Goal: Task Accomplishment & Management: Manage account settings

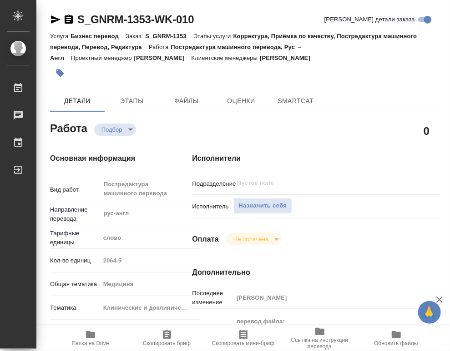
type textarea "x"
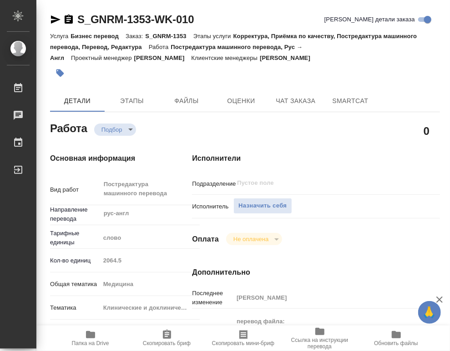
type textarea "x"
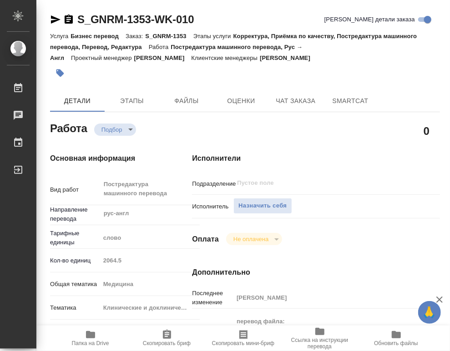
type textarea "x"
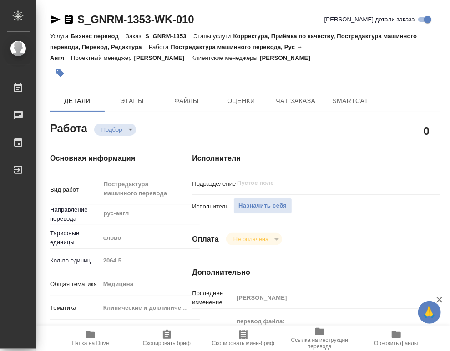
type textarea "x"
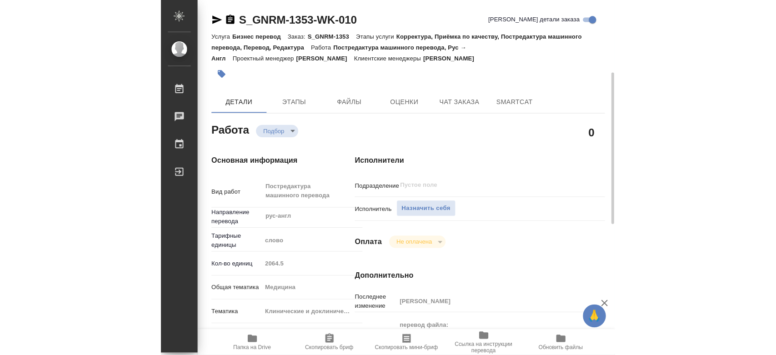
scroll to position [151, 0]
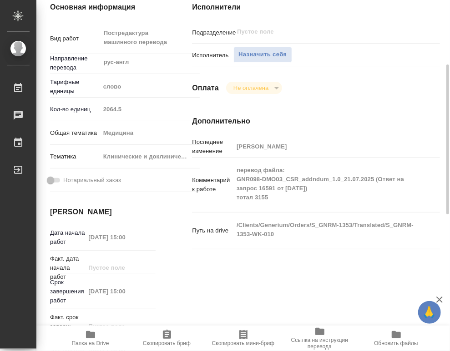
click at [97, 339] on span "Папка на Drive" at bounding box center [90, 338] width 65 height 17
type textarea "x"
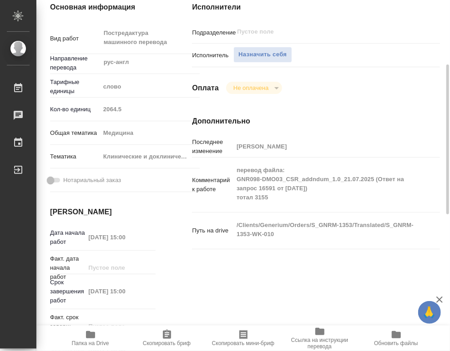
type textarea "x"
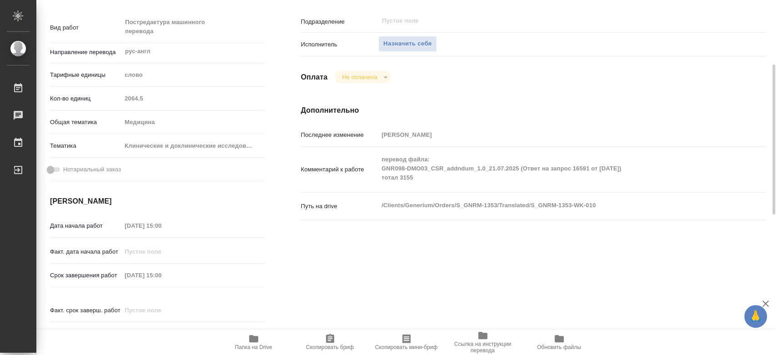
type textarea "x"
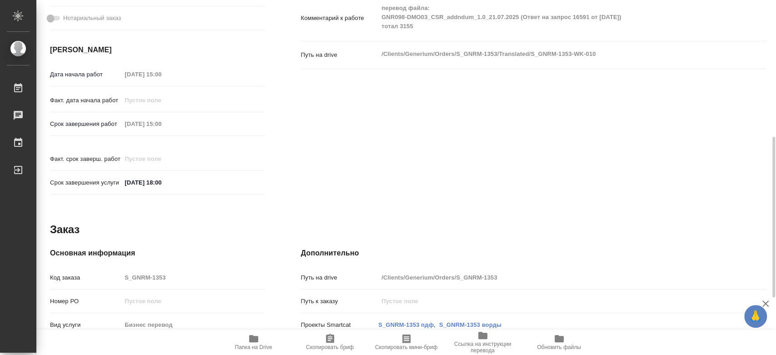
scroll to position [429, 0]
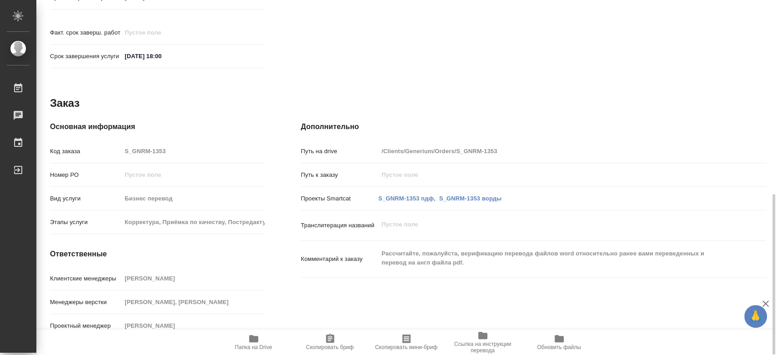
click at [202, 66] on div "Работа Подбор recruiting 0 Основная информация Вид работ Постредактура машинног…" at bounding box center [408, 10] width 716 height 662
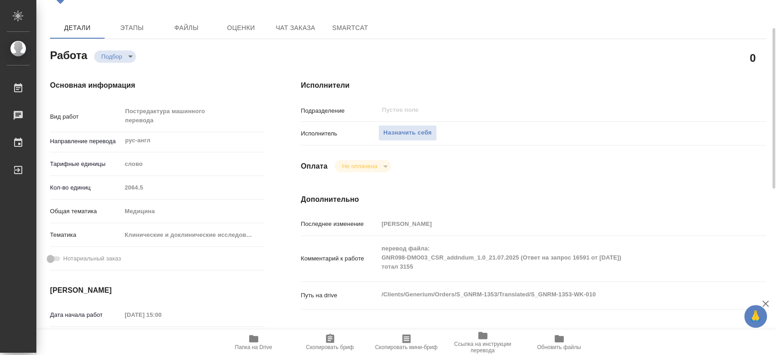
scroll to position [0, 0]
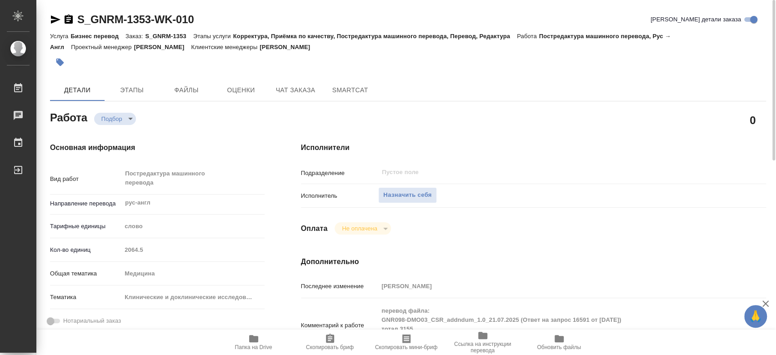
type textarea "x"
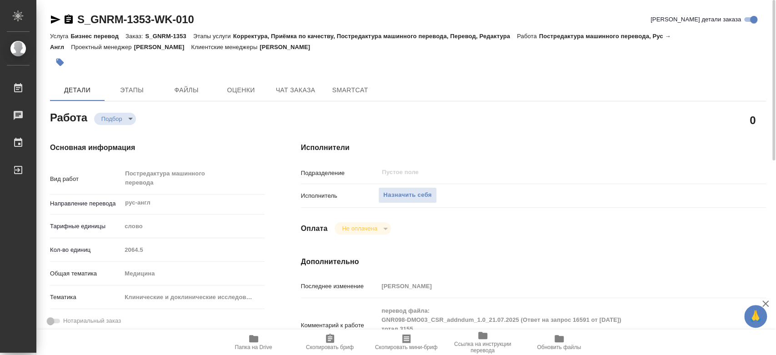
type textarea "x"
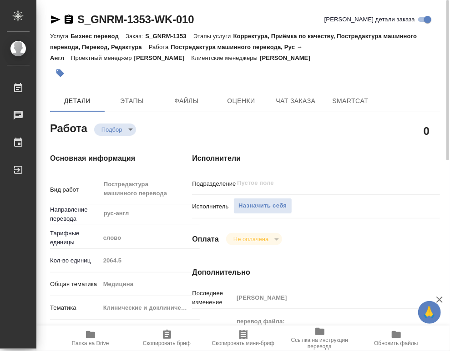
type textarea "x"
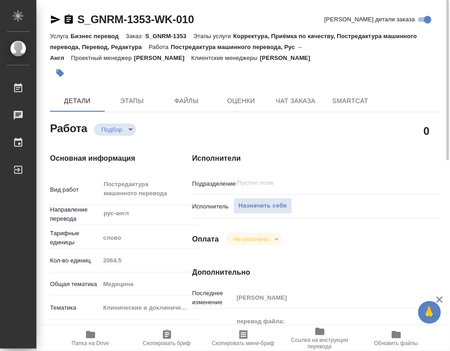
type textarea "x"
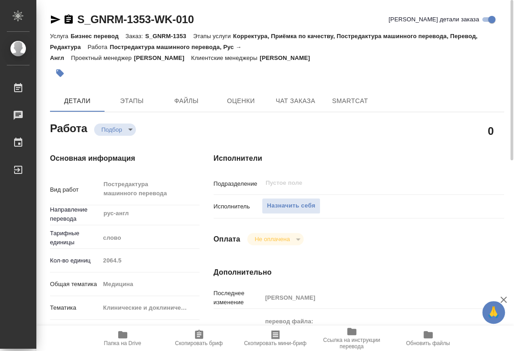
type textarea "x"
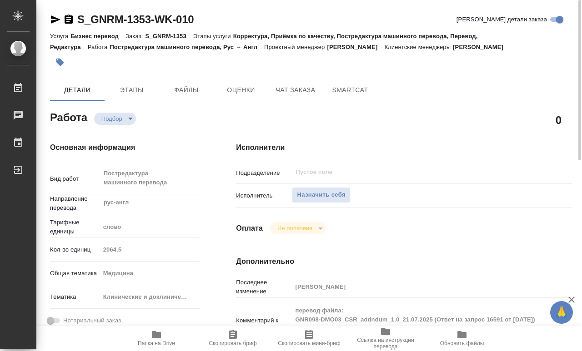
type textarea "x"
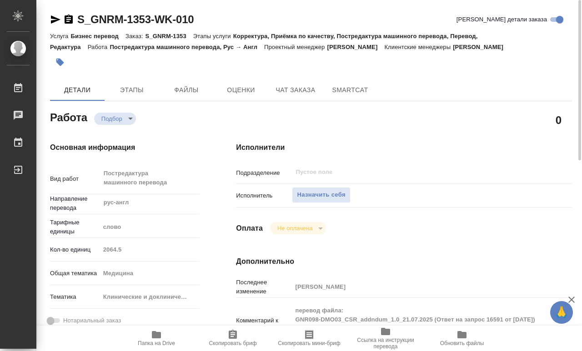
type textarea "x"
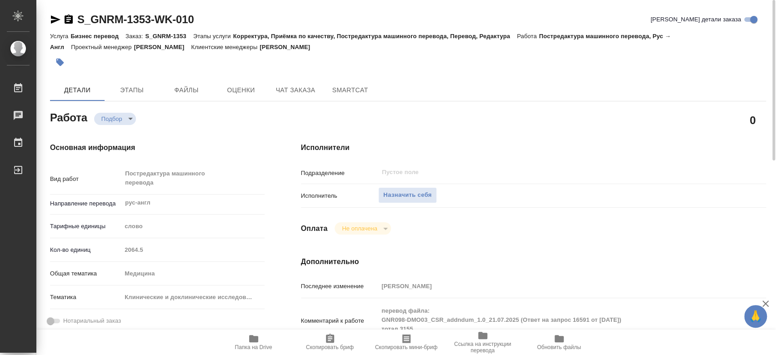
type textarea "x"
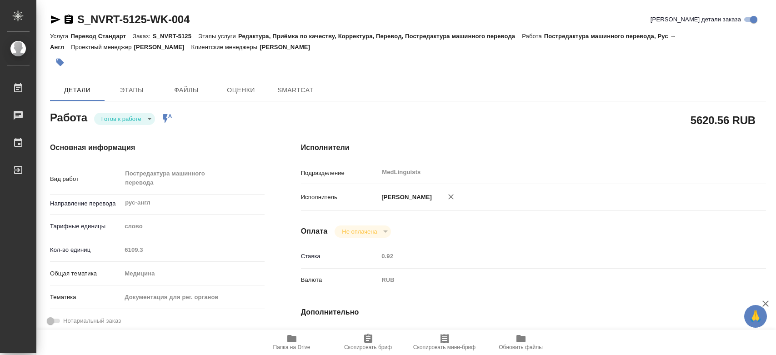
type textarea "x"
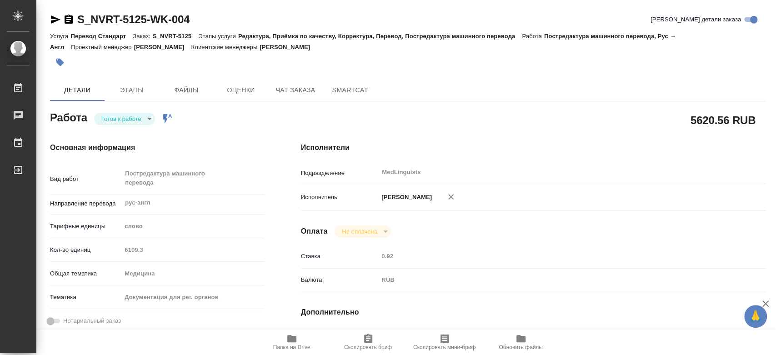
type textarea "x"
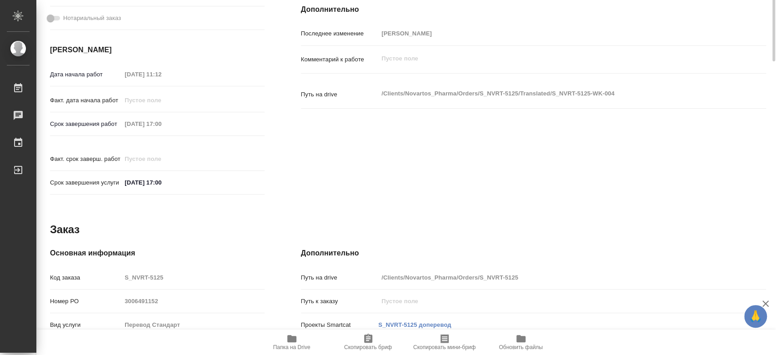
type textarea "x"
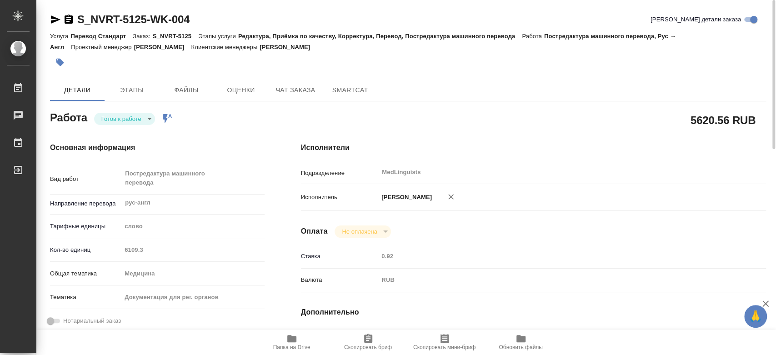
drag, startPoint x: 229, startPoint y: 17, endPoint x: 157, endPoint y: 19, distance: 72.3
click at [78, 17] on div "S_NVRT-5125-WK-004 Кратко детали заказа" at bounding box center [408, 19] width 716 height 15
click at [252, 22] on div "S_NVRT-5125-WK-004 Кратко детали заказа" at bounding box center [408, 19] width 716 height 15
click at [247, 18] on div "S_NVRT-5125-WK-004 Кратко детали заказа" at bounding box center [408, 19] width 716 height 15
drag, startPoint x: 172, startPoint y: 18, endPoint x: 77, endPoint y: 18, distance: 95.5
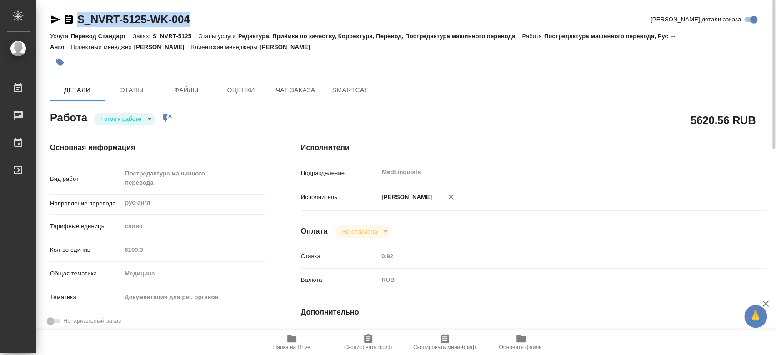
click at [77, 18] on div "S_NVRT-5125-WK-004 Кратко детали заказа" at bounding box center [408, 19] width 716 height 15
copy link "S_NVRT-5125-WK-004"
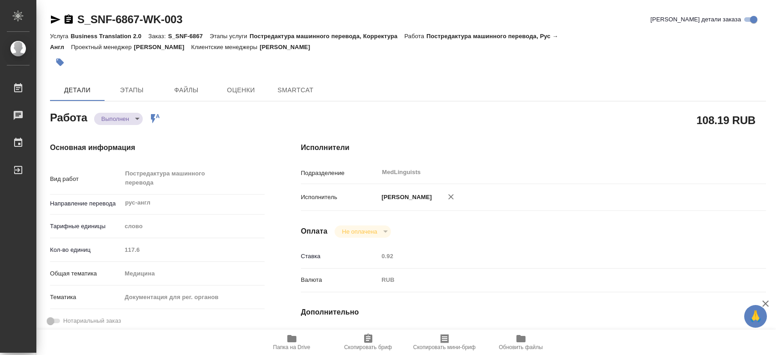
type textarea "x"
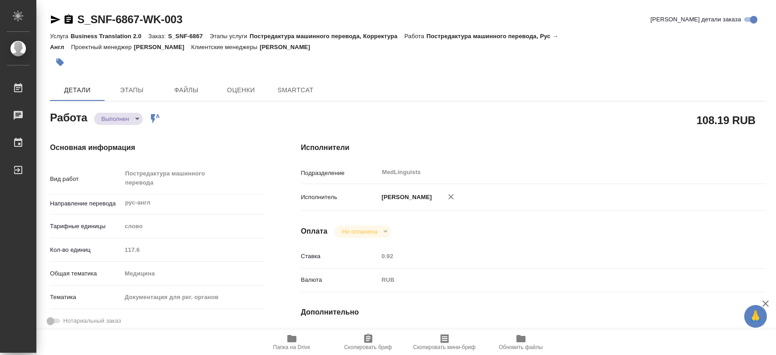
type textarea "x"
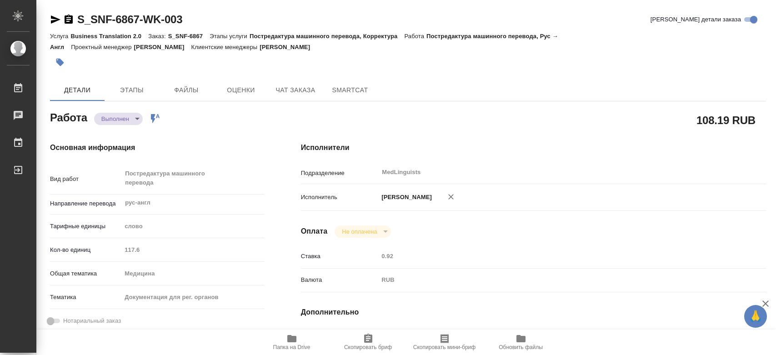
type textarea "x"
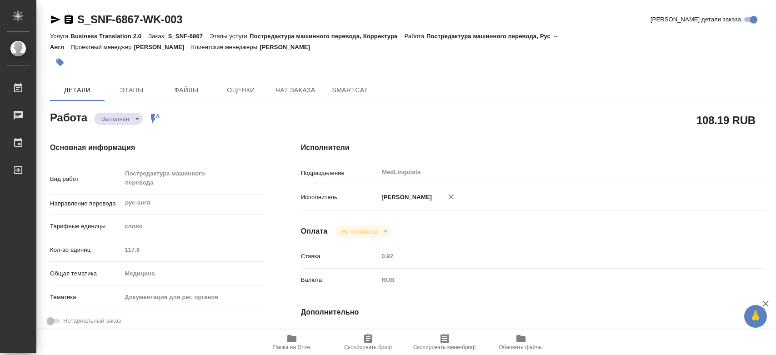
type textarea "x"
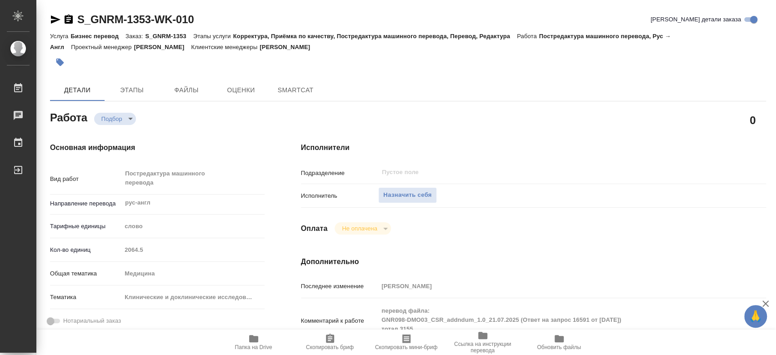
type textarea "x"
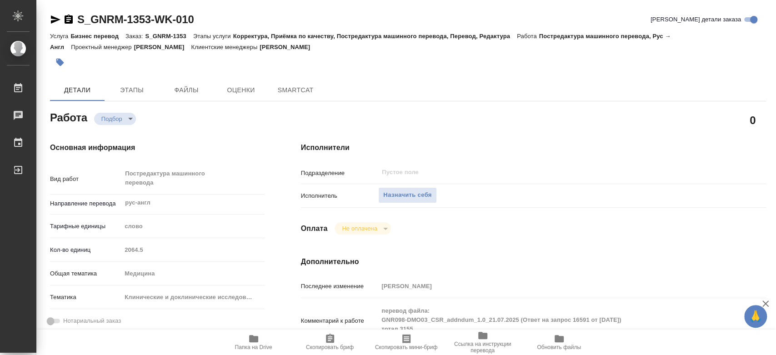
type textarea "x"
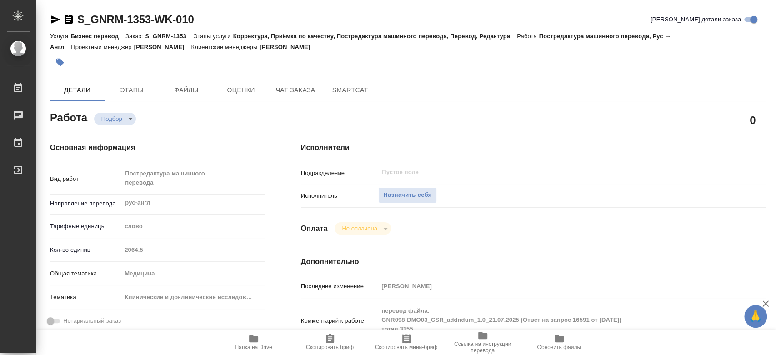
type textarea "x"
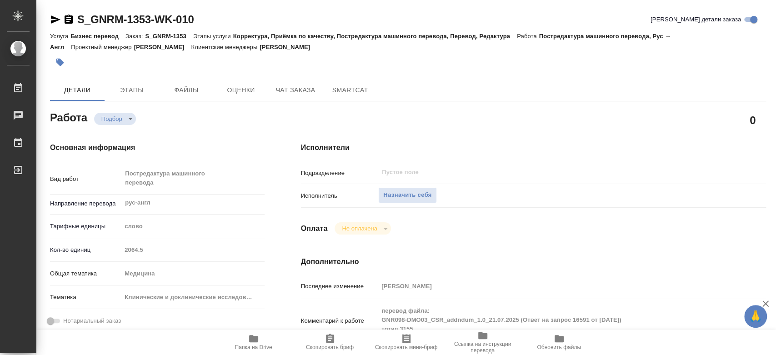
type textarea "x"
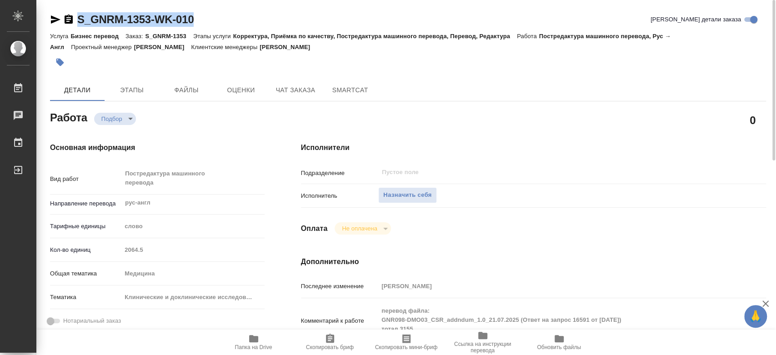
drag, startPoint x: 223, startPoint y: 20, endPoint x: 71, endPoint y: 10, distance: 152.2
copy link "S_GNRM-1353-WK-010"
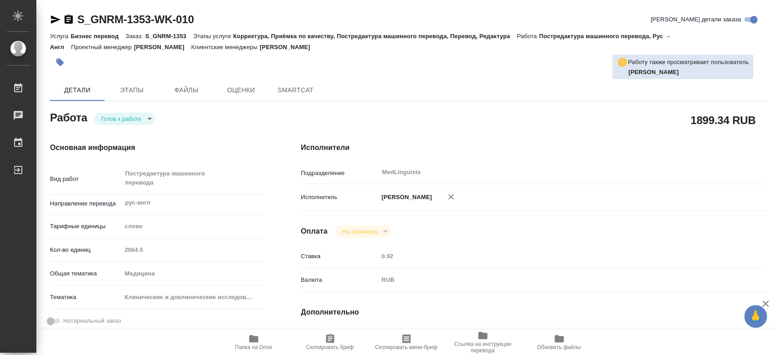
type textarea "x"
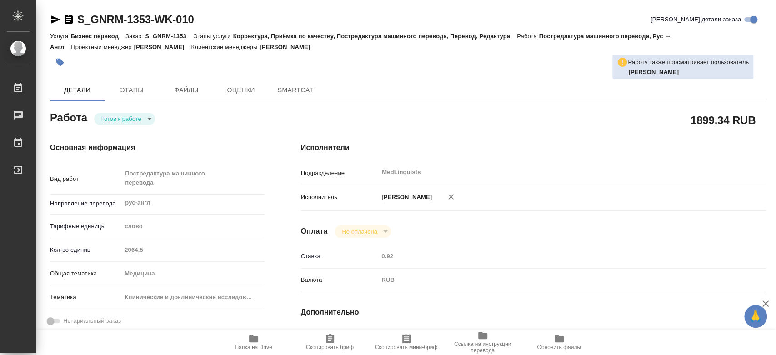
type textarea "x"
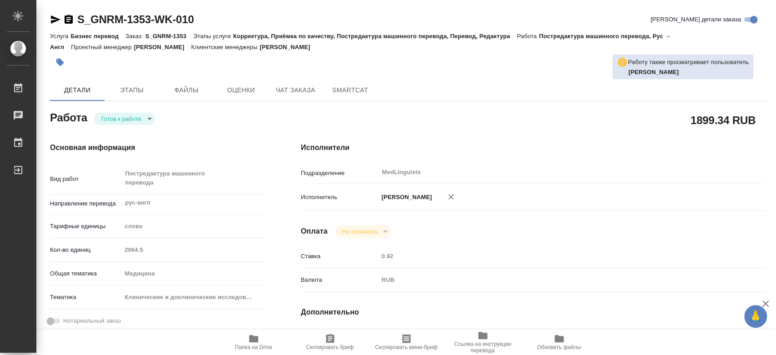
type textarea "x"
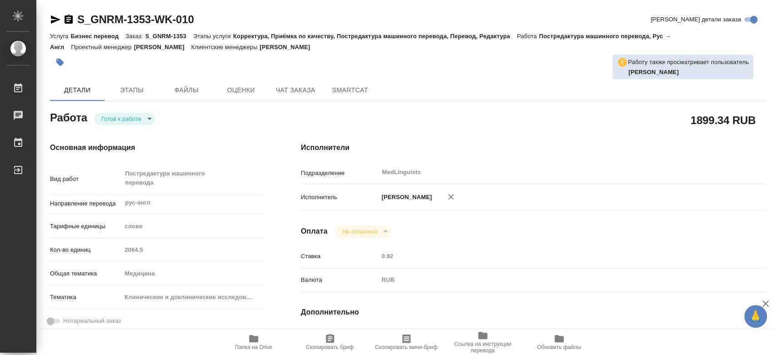
type textarea "x"
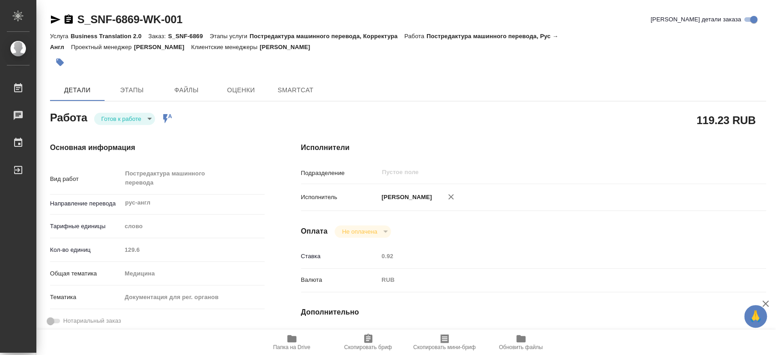
type textarea "x"
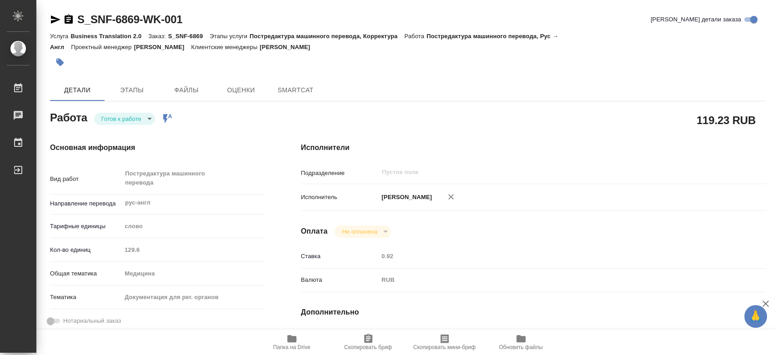
type textarea "x"
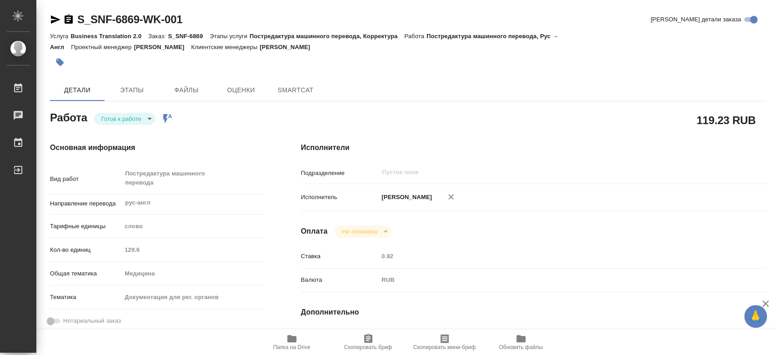
type textarea "x"
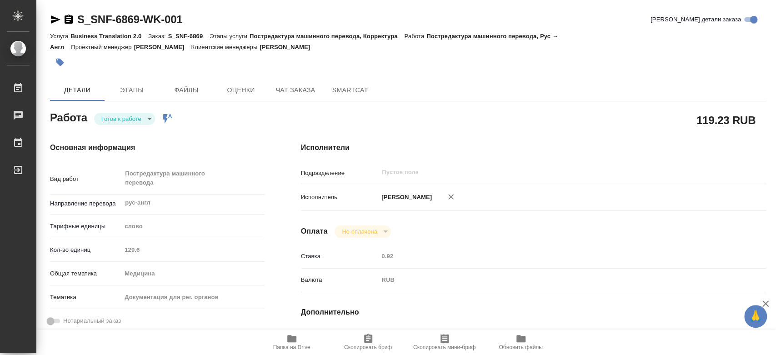
type textarea "x"
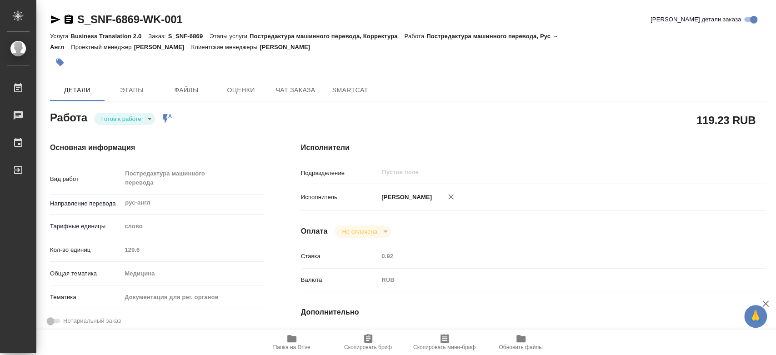
type textarea "x"
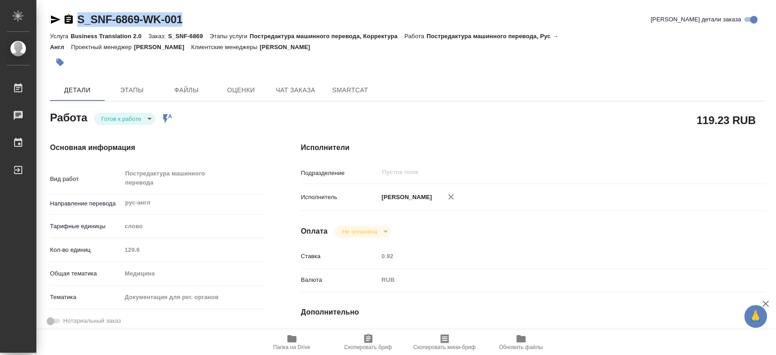
drag, startPoint x: 200, startPoint y: 14, endPoint x: 73, endPoint y: 16, distance: 126.4
click at [73, 16] on div "S_SNF-6869-WK-001 Кратко детали заказа" at bounding box center [408, 19] width 716 height 15
copy link "S_SNF-6869-WK-001"
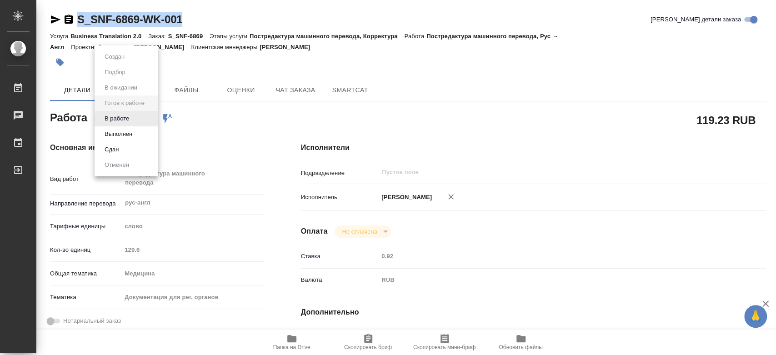
click at [142, 117] on body "🙏 .cls-1 fill:#fff; AWATERA Chernyayeva Tatyana Работы 0 Чаты График Выйти S_SN…" at bounding box center [388, 177] width 776 height 355
click at [117, 122] on button "В работе" at bounding box center [117, 119] width 30 height 10
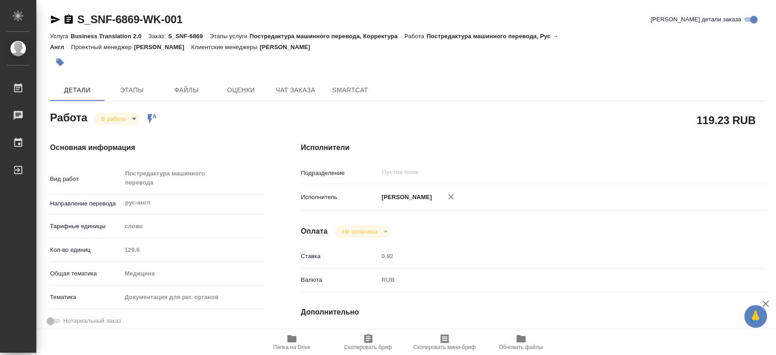
type textarea "x"
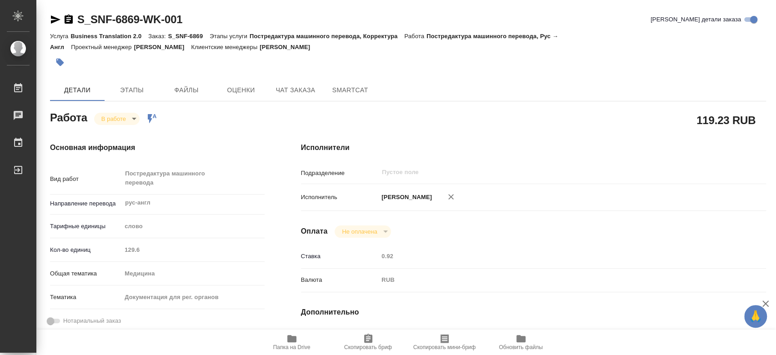
type textarea "x"
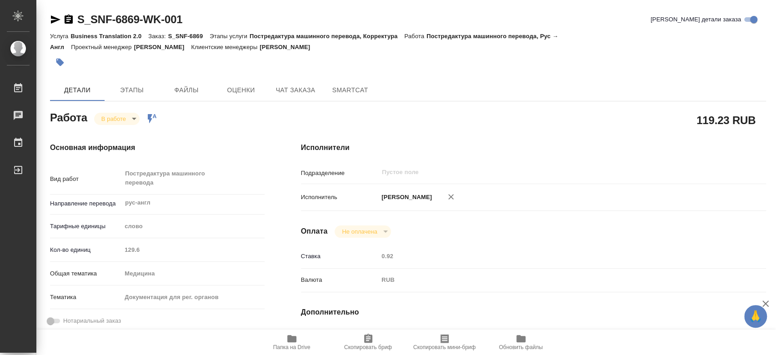
type textarea "x"
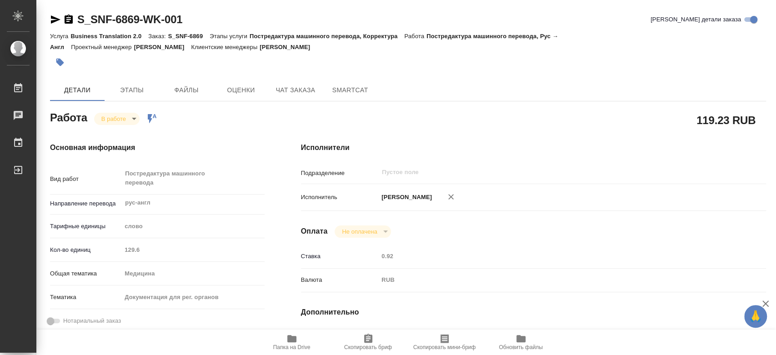
click at [292, 346] on span "Папка на Drive" at bounding box center [291, 347] width 37 height 6
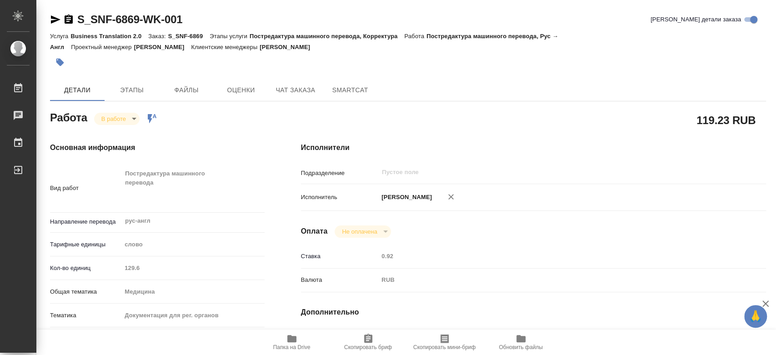
type textarea "x"
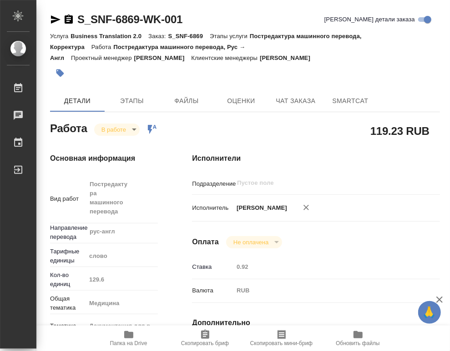
type textarea "x"
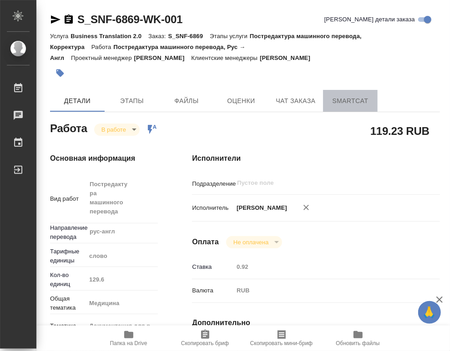
click at [358, 102] on span "SmartCat" at bounding box center [350, 100] width 44 height 11
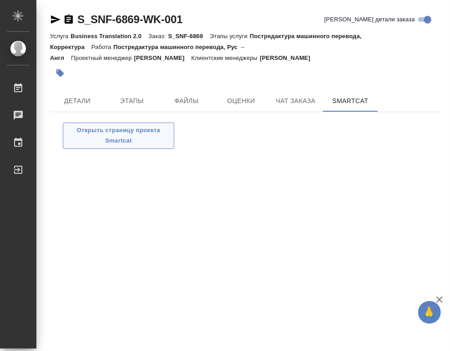
click at [99, 137] on span "Открыть страницу проекта Smartcat" at bounding box center [118, 135] width 101 height 21
click at [72, 89] on div "S_SNF-6869-WK-001 Кратко детали заказа Услуга Business Translation 2.0 Заказ: S…" at bounding box center [245, 82] width 400 height 165
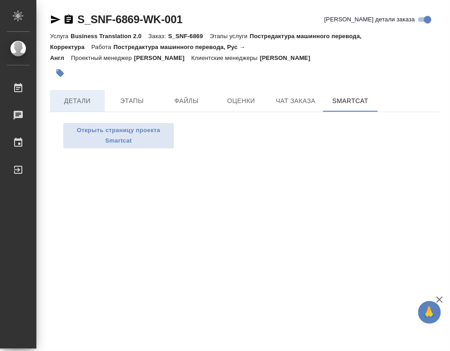
click at [72, 93] on button "Детали" at bounding box center [77, 101] width 55 height 22
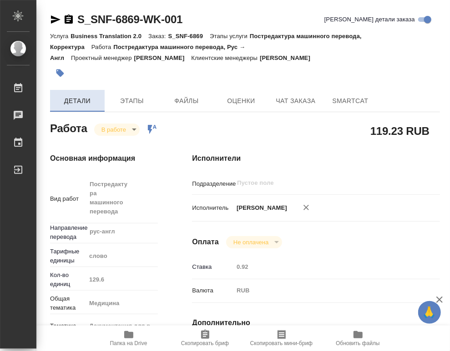
type textarea "x"
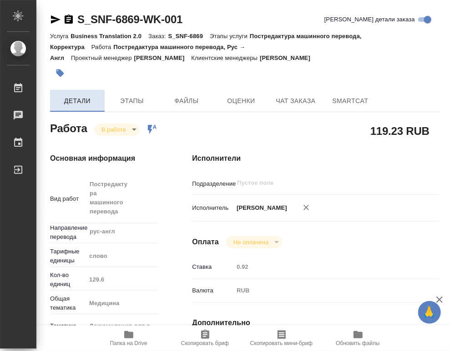
type textarea "x"
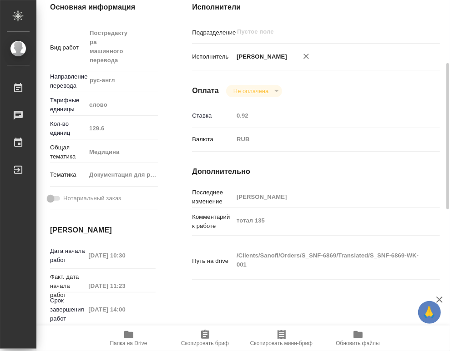
type textarea "x"
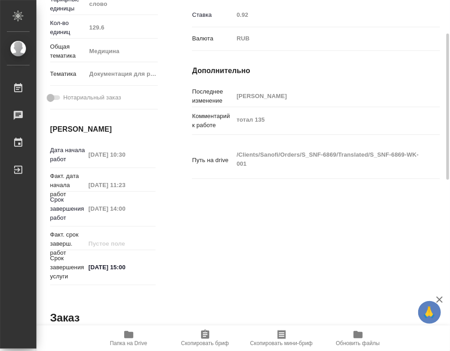
scroll to position [303, 0]
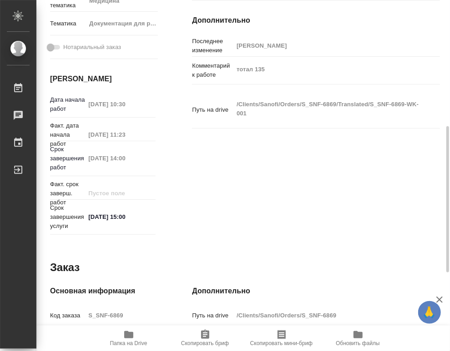
click at [130, 338] on icon "button" at bounding box center [128, 334] width 9 height 7
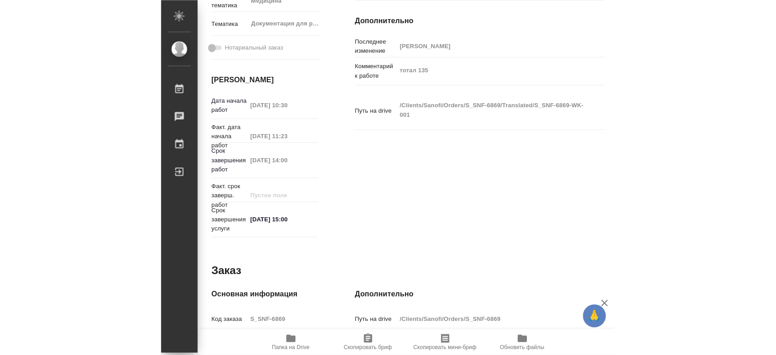
scroll to position [0, 0]
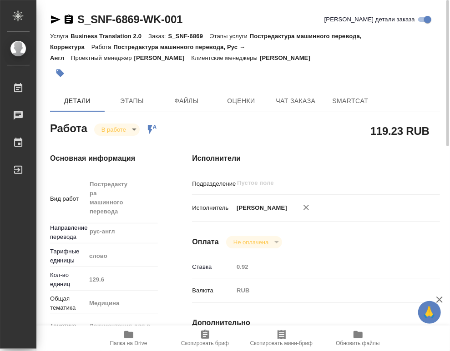
type textarea "x"
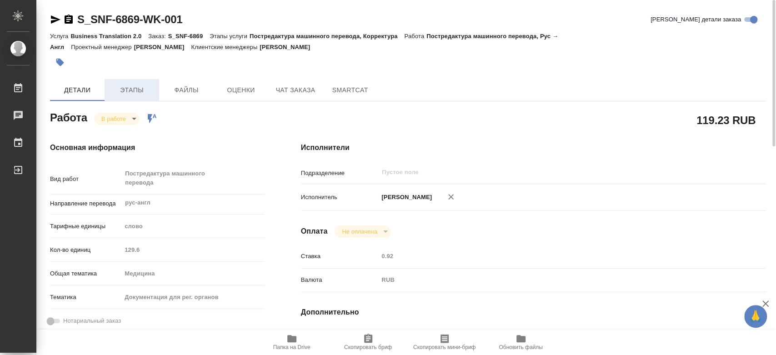
type textarea "x"
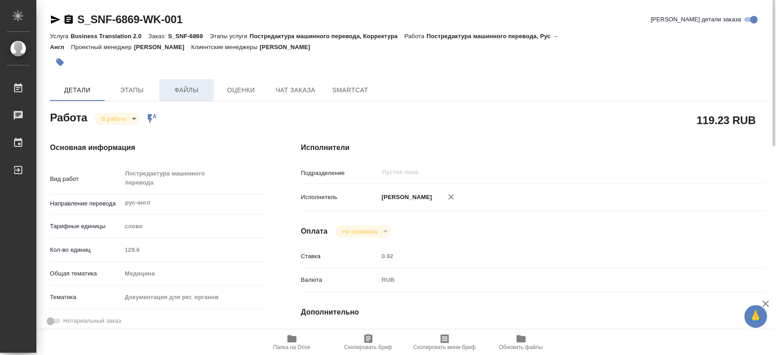
click at [189, 94] on span "Файлы" at bounding box center [187, 90] width 44 height 11
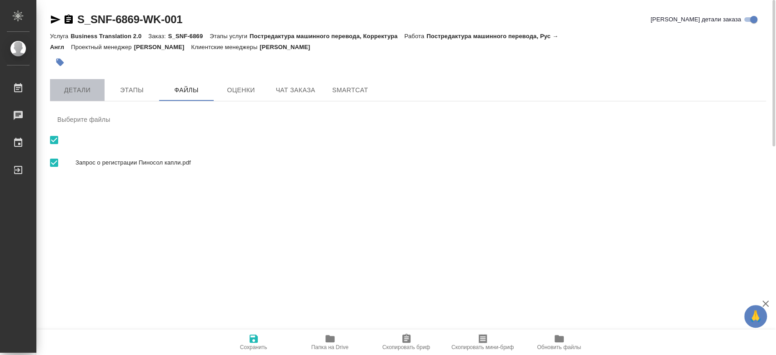
click at [70, 87] on span "Детали" at bounding box center [77, 90] width 44 height 11
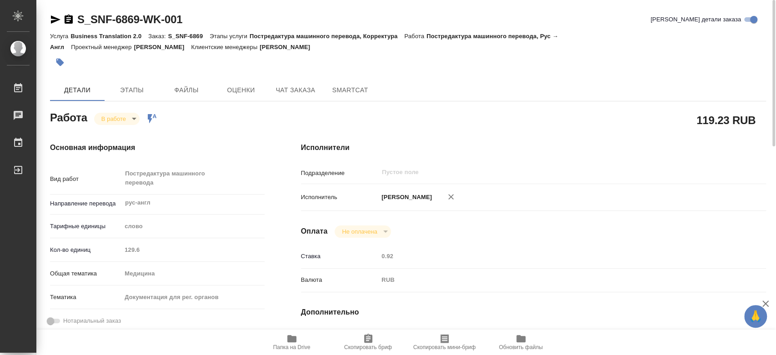
type textarea "x"
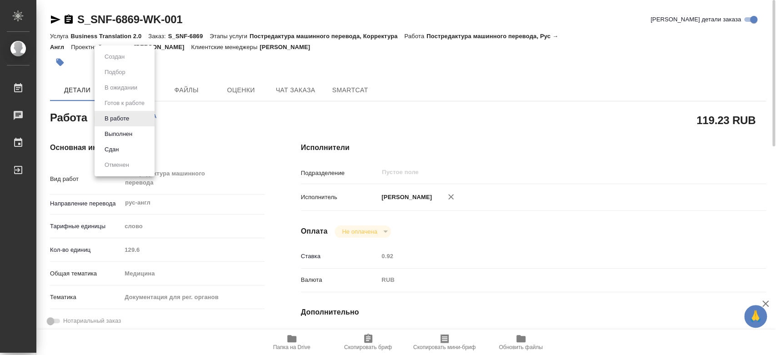
click at [127, 115] on body "🙏 .cls-1 fill:#fff; AWATERA Chernyayeva Tatyana Работы 0 Чаты График Выйти S_SN…" at bounding box center [388, 177] width 776 height 355
click at [123, 133] on button "Выполнен" at bounding box center [118, 134] width 33 height 10
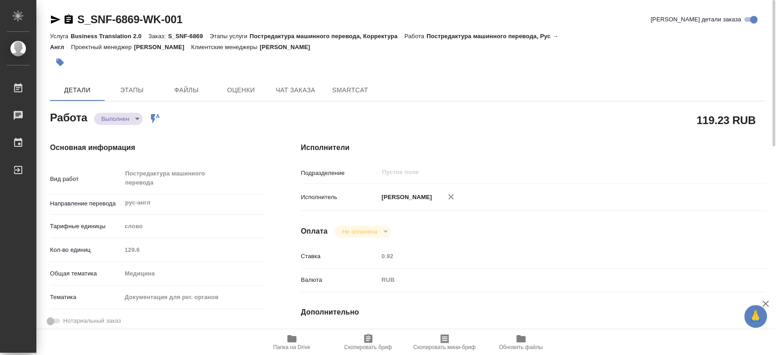
type textarea "x"
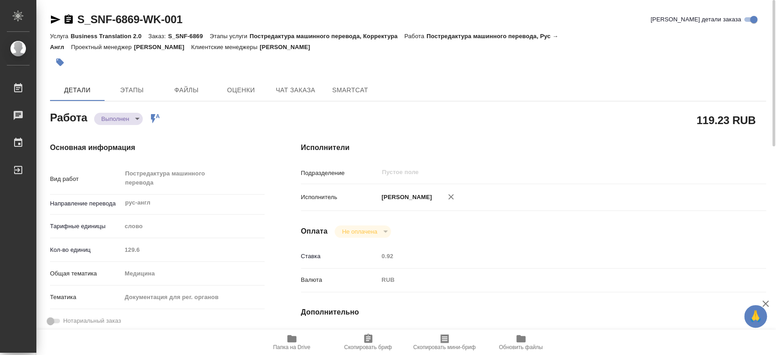
type textarea "x"
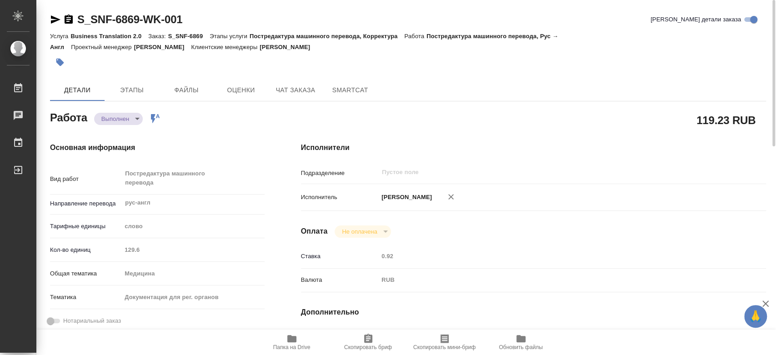
type textarea "x"
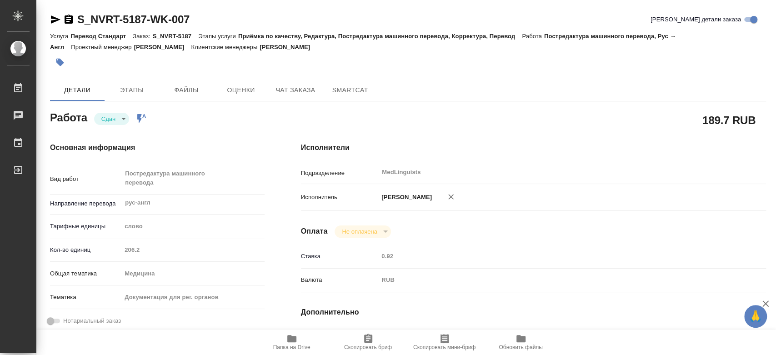
click at [107, 247] on div "Кол-во единиц 206.2" at bounding box center [157, 250] width 215 height 16
type textarea "x"
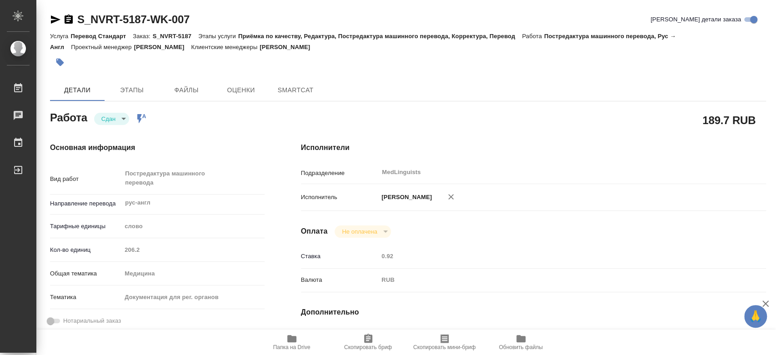
type textarea "x"
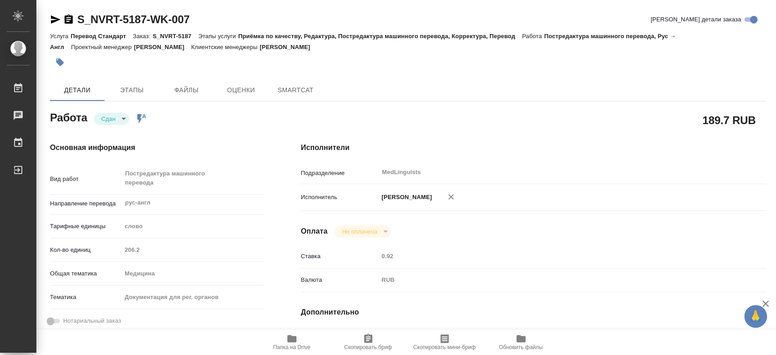
type textarea "x"
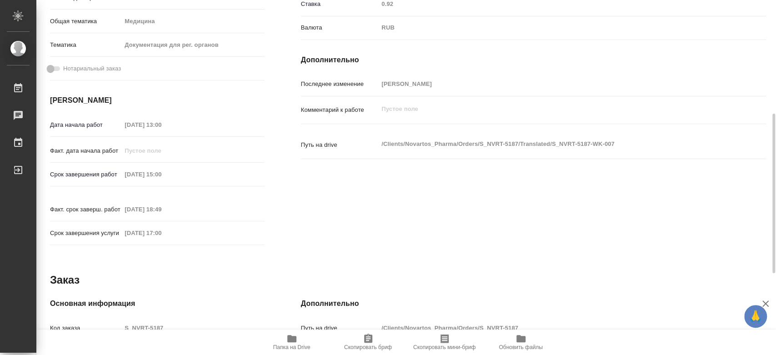
type textarea "x"
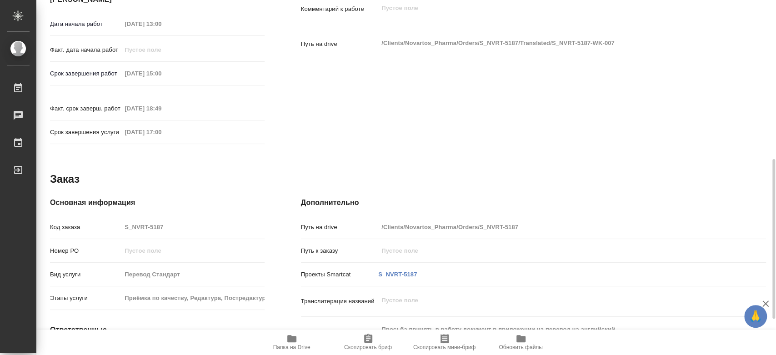
scroll to position [433, 0]
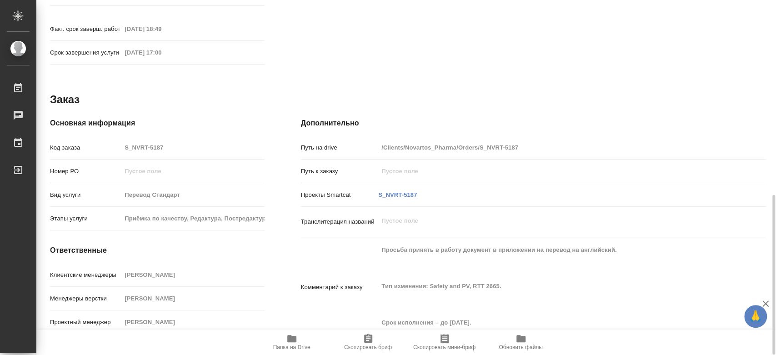
type textarea "x"
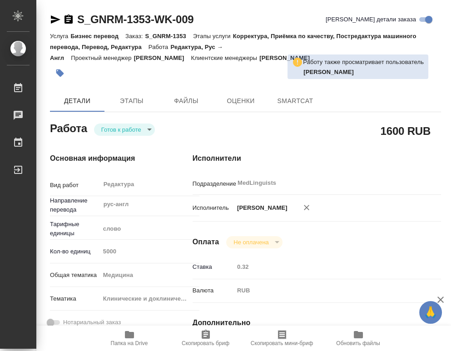
type textarea "x"
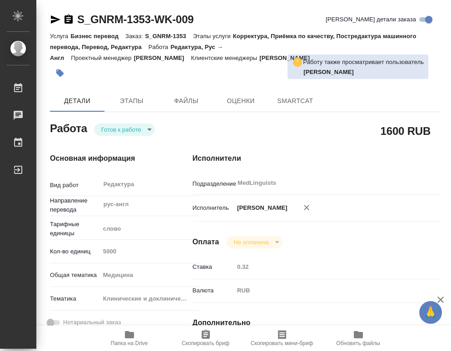
type textarea "x"
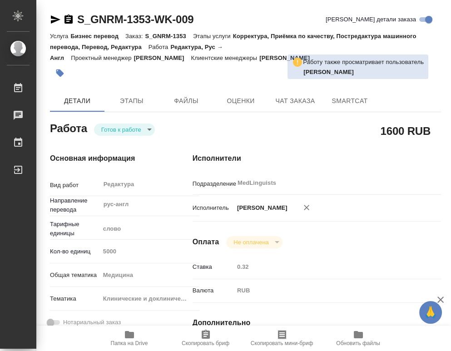
type textarea "x"
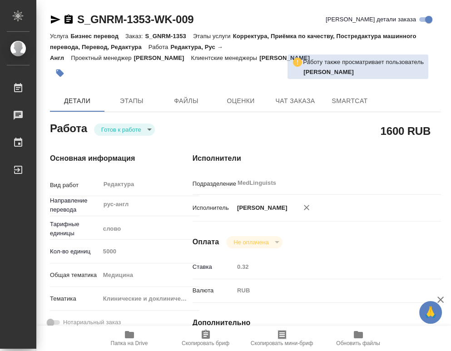
type textarea "x"
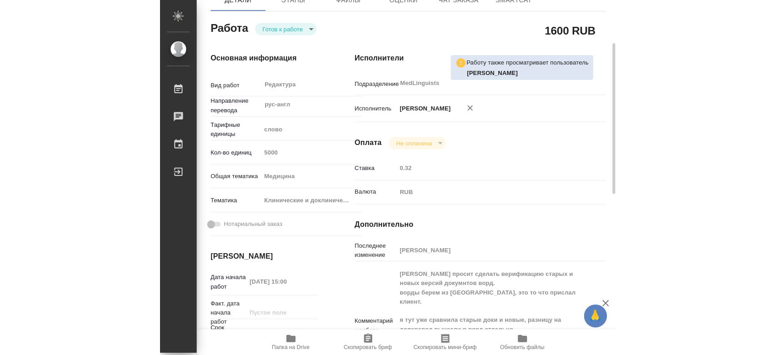
scroll to position [151, 0]
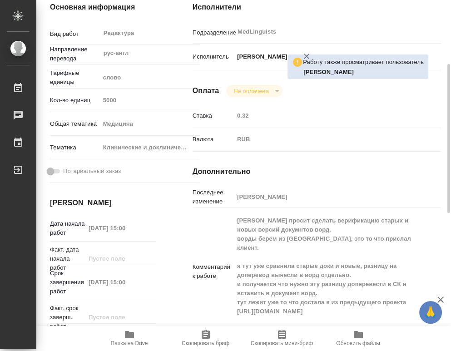
type textarea "x"
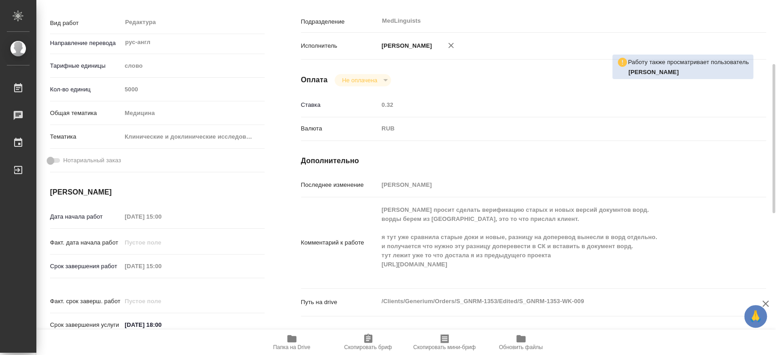
type textarea "x"
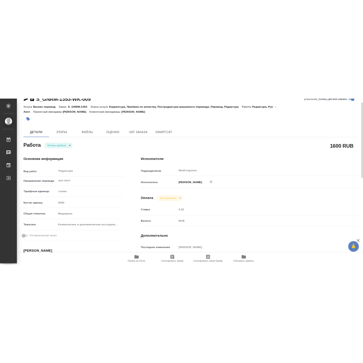
scroll to position [0, 0]
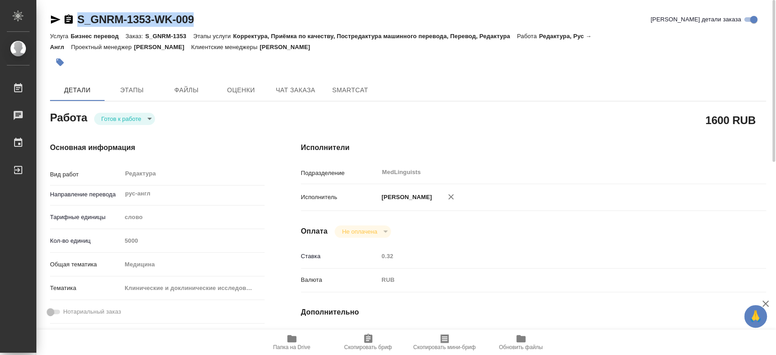
drag, startPoint x: 170, startPoint y: 12, endPoint x: 77, endPoint y: 13, distance: 92.3
copy link "S_GNRM-1353-WK-009"
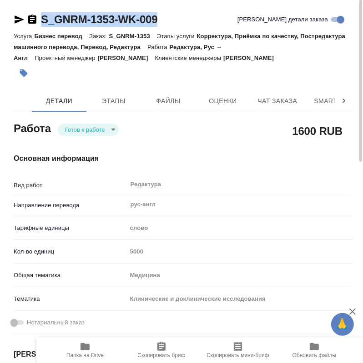
type textarea "x"
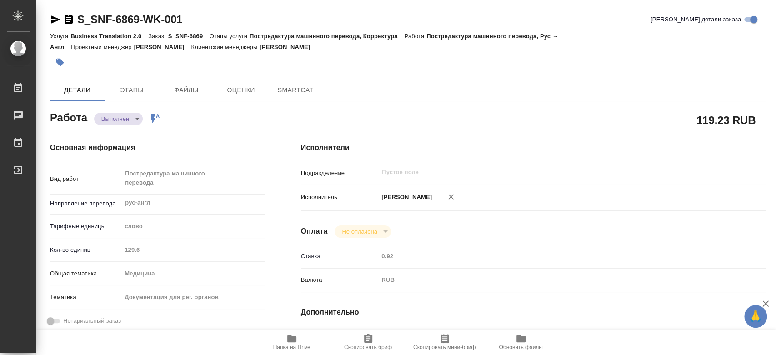
type textarea "x"
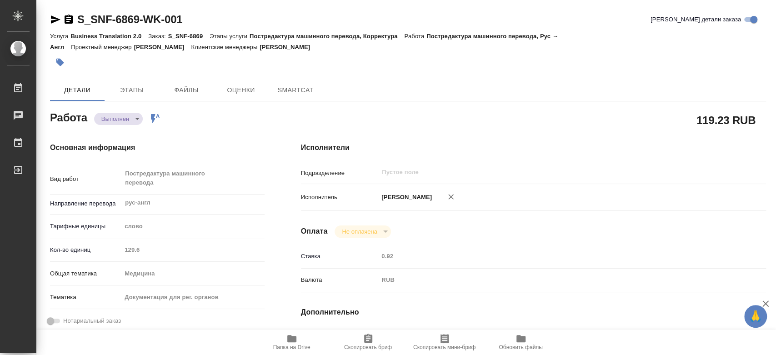
type textarea "x"
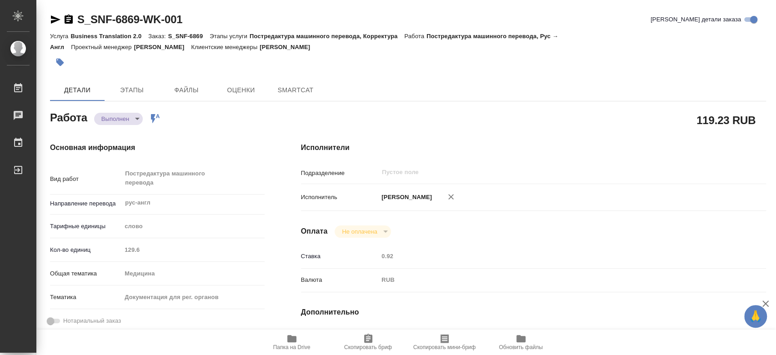
type textarea "x"
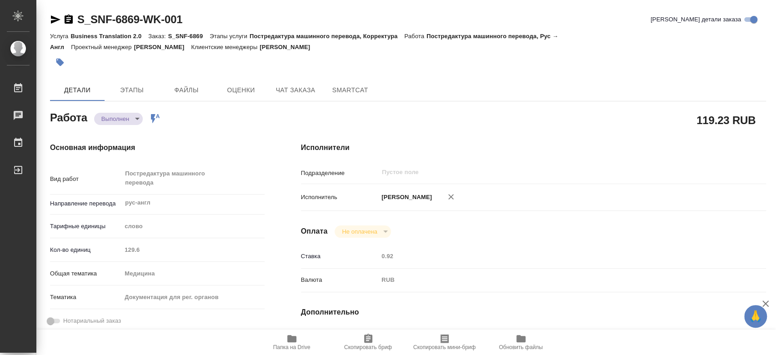
type textarea "x"
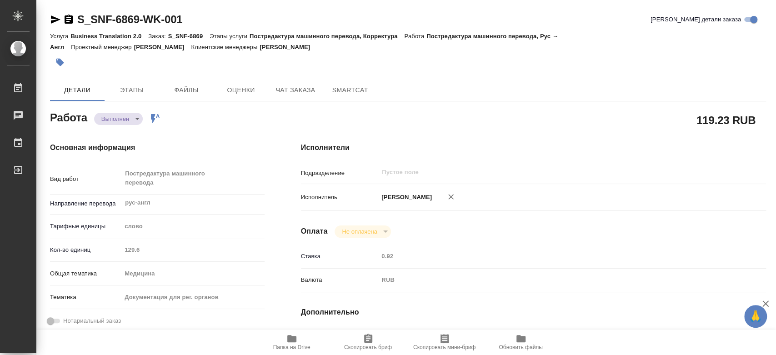
type textarea "x"
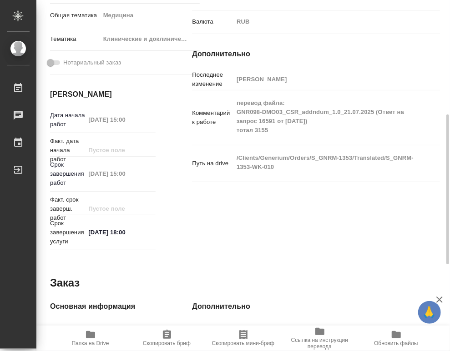
scroll to position [320, 0]
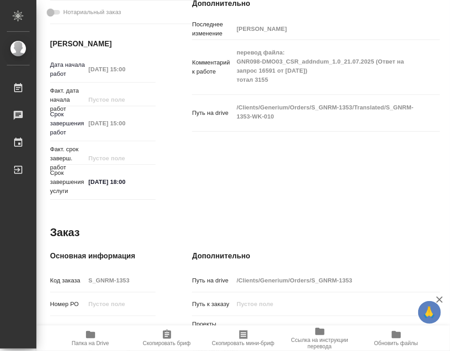
click at [273, 185] on div "Исполнители Подразделение MedLinguists ​ Исполнитель Черняева Татьяна Игоревна …" at bounding box center [316, 18] width 284 height 406
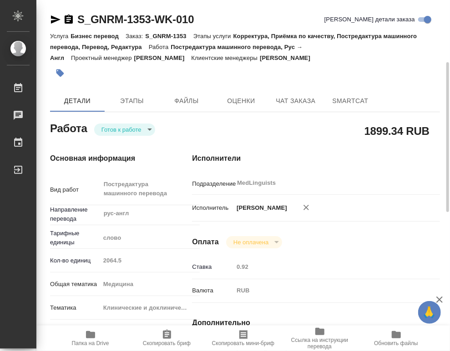
scroll to position [0, 0]
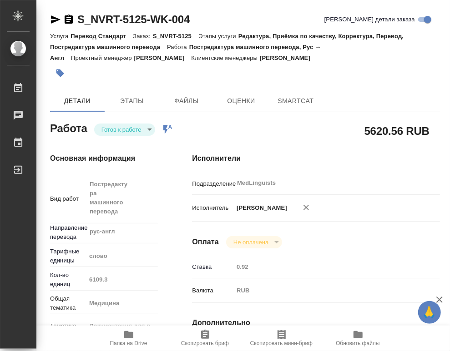
type textarea "x"
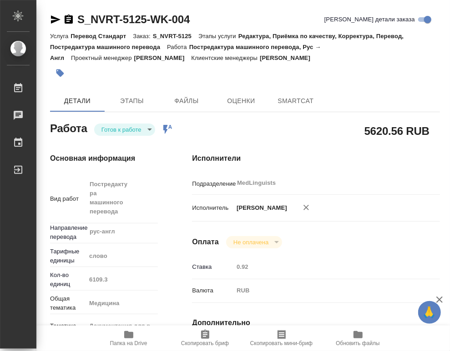
type textarea "x"
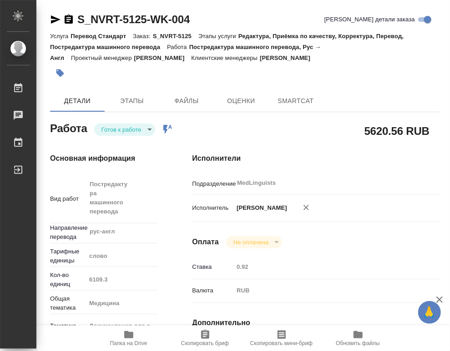
type textarea "x"
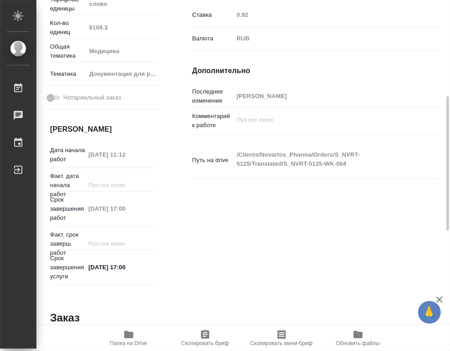
type textarea "x"
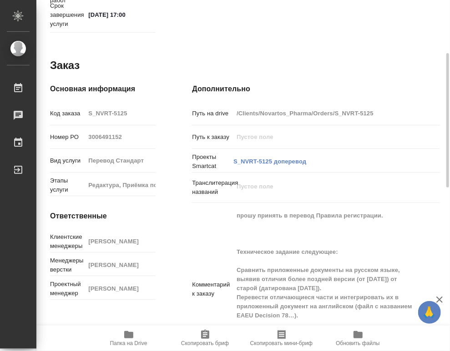
scroll to position [556, 0]
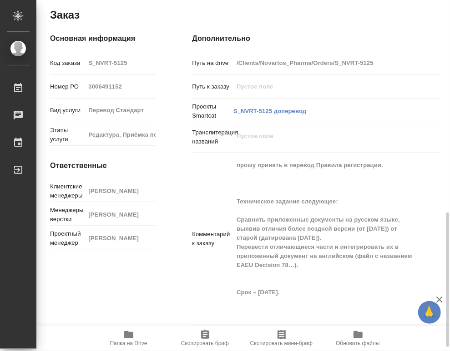
type textarea "x"
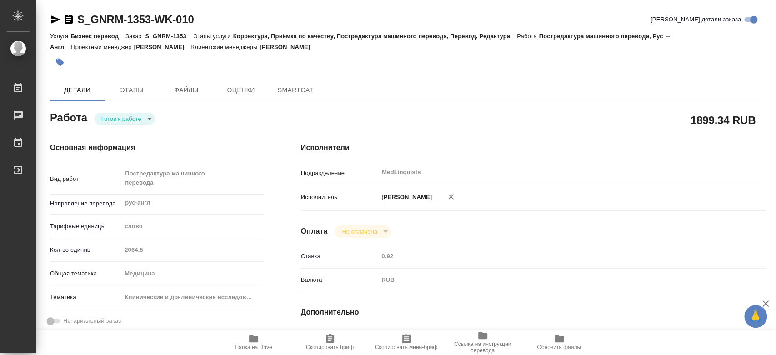
type textarea "x"
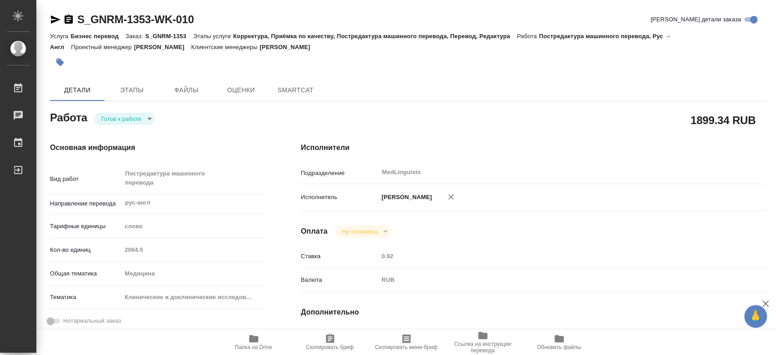
type textarea "x"
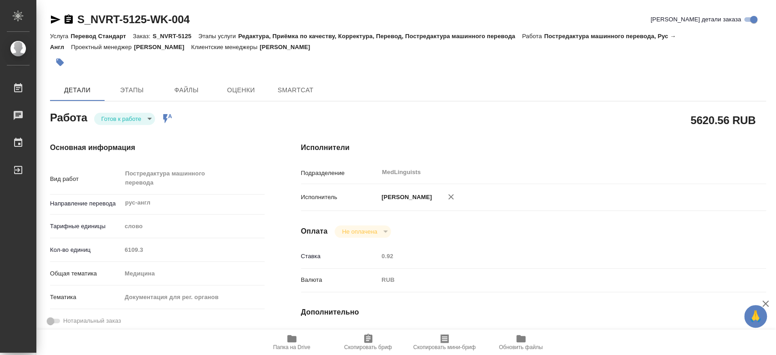
type textarea "x"
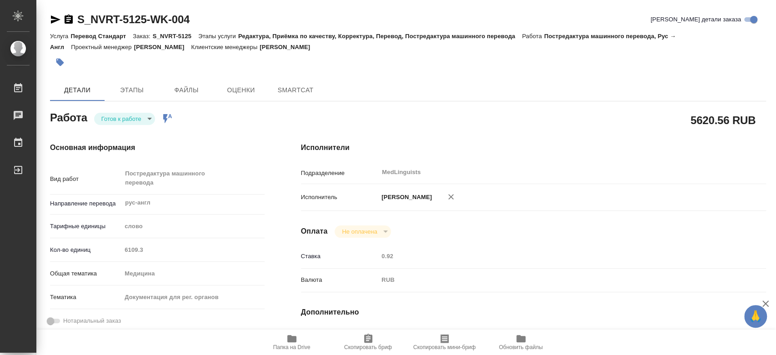
type textarea "x"
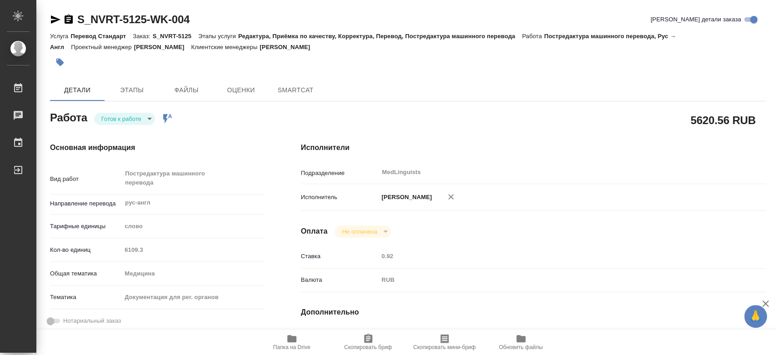
type textarea "x"
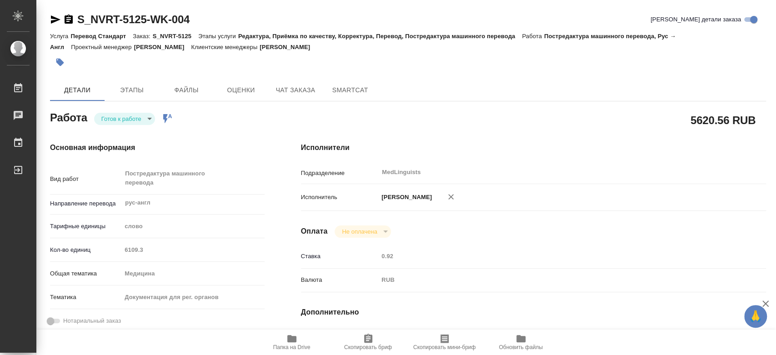
type textarea "x"
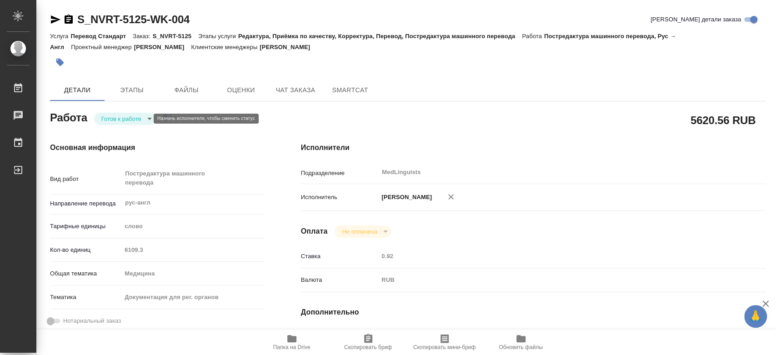
click at [114, 119] on body "🙏 .cls-1 fill:#fff; [PERSON_NAME] [PERSON_NAME] Чаты График Выйти S_NVRT-5125-W…" at bounding box center [388, 177] width 776 height 355
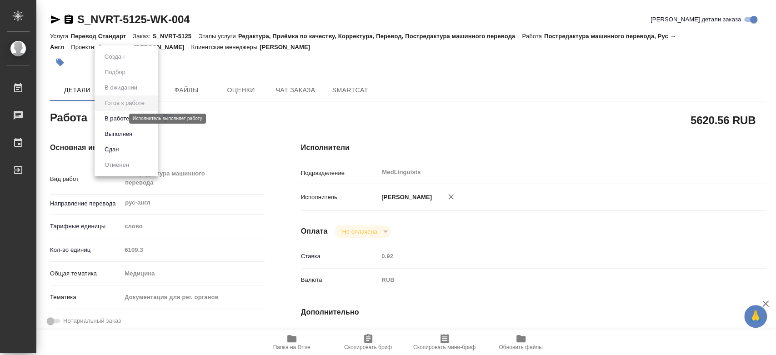
type textarea "x"
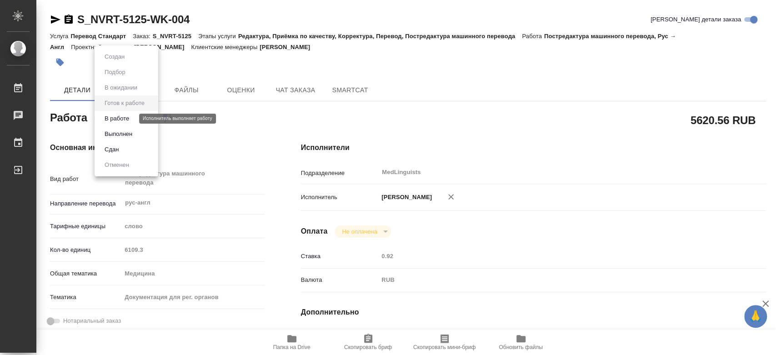
click at [115, 119] on button "В работе" at bounding box center [117, 119] width 30 height 10
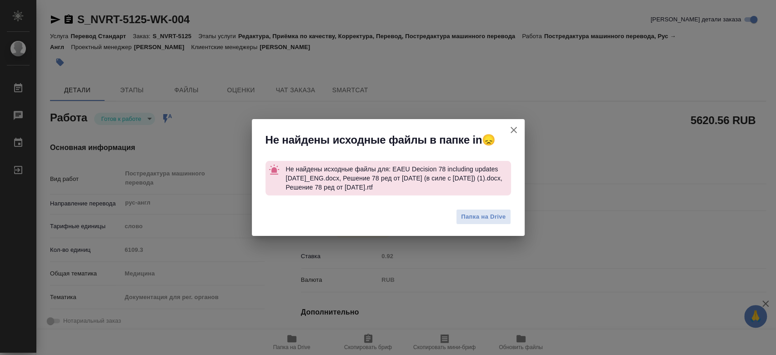
type textarea "x"
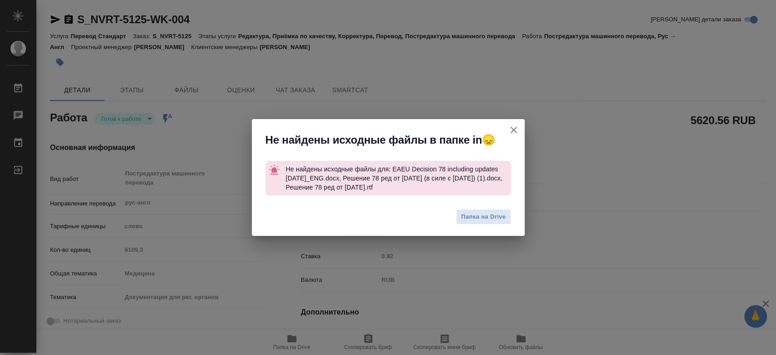
type textarea "x"
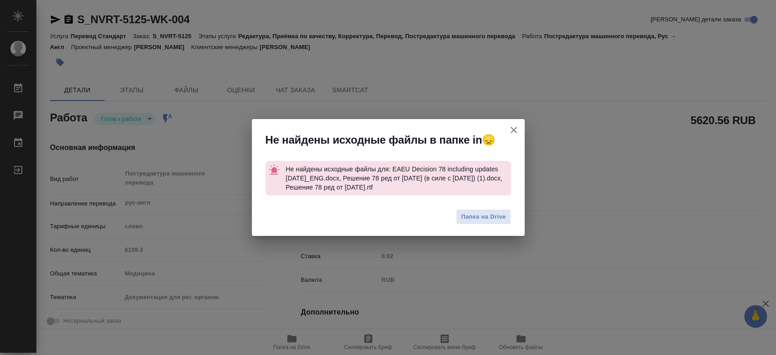
type textarea "x"
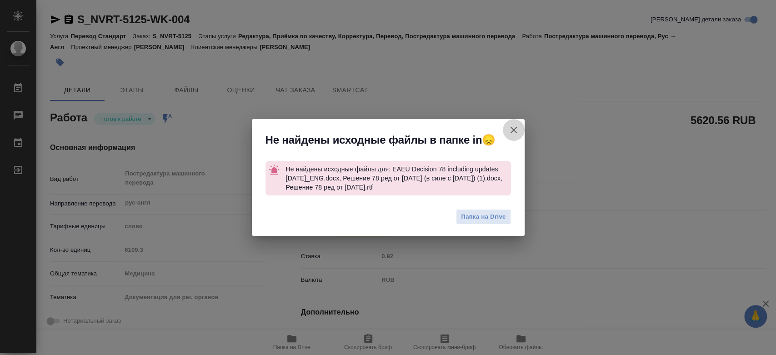
click at [508, 132] on icon "button" at bounding box center [513, 130] width 11 height 11
type textarea "x"
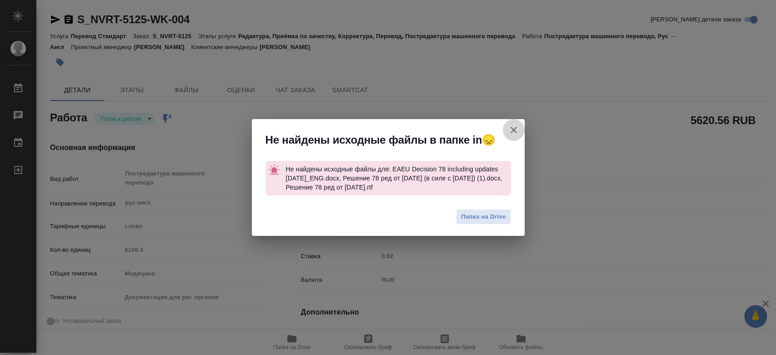
type textarea "x"
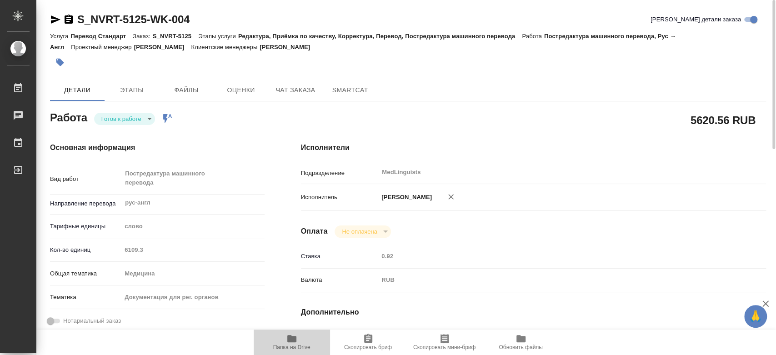
click at [285, 340] on span "Папка на Drive" at bounding box center [291, 341] width 65 height 17
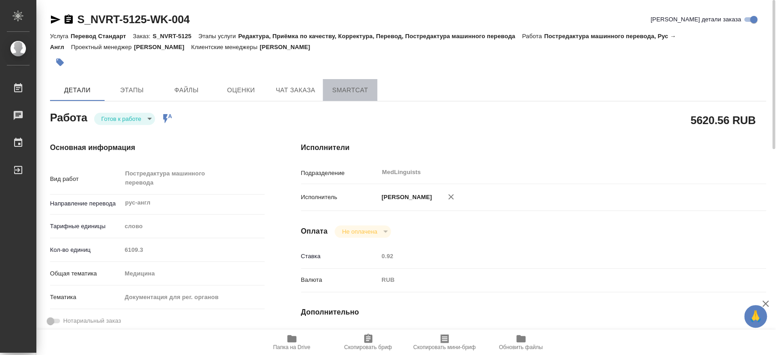
click at [338, 92] on span "SmartCat" at bounding box center [350, 90] width 44 height 11
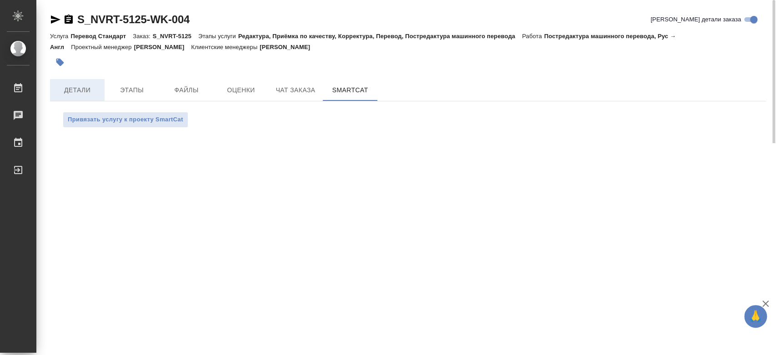
click at [91, 80] on button "Детали" at bounding box center [77, 90] width 55 height 22
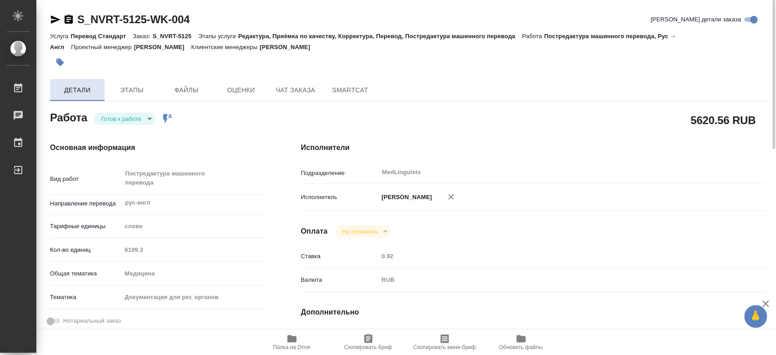
type textarea "x"
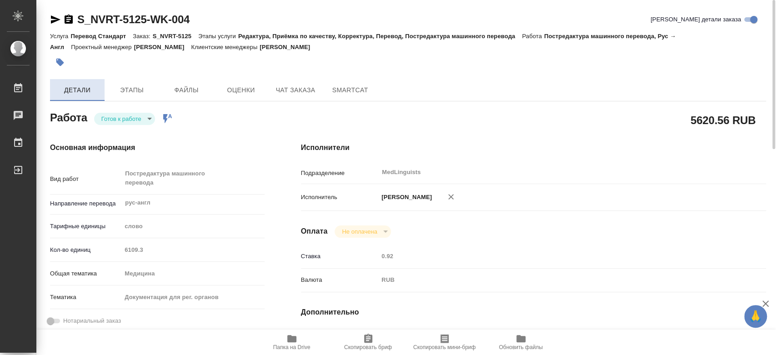
type textarea "x"
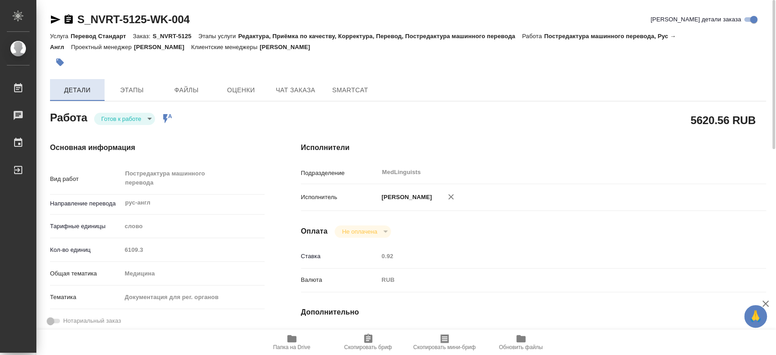
type textarea "x"
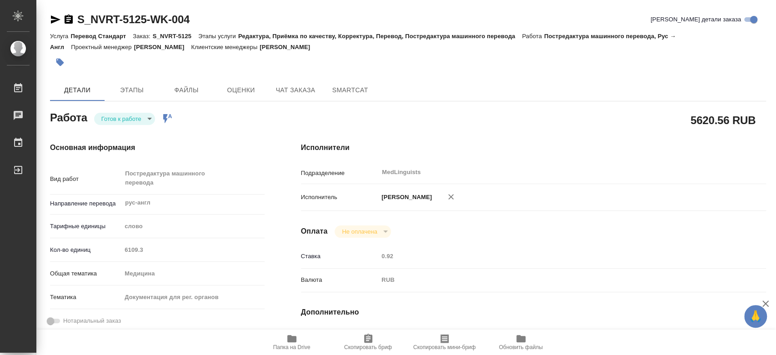
type textarea "x"
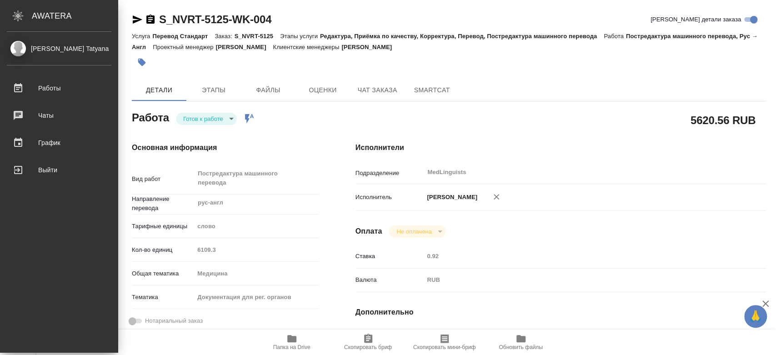
type textarea "x"
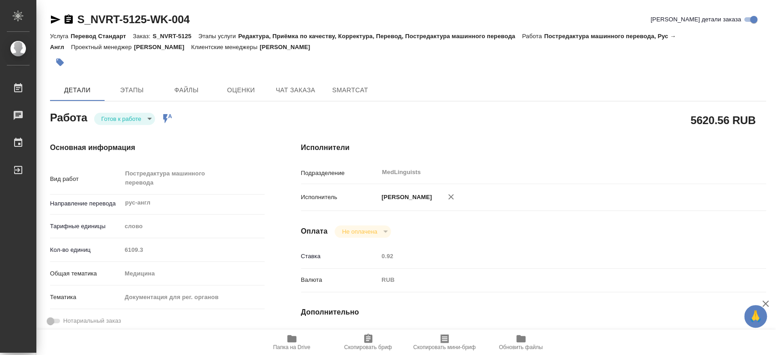
type textarea "x"
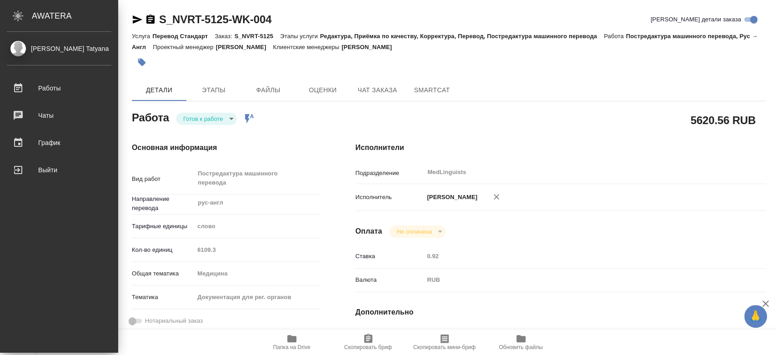
type textarea "x"
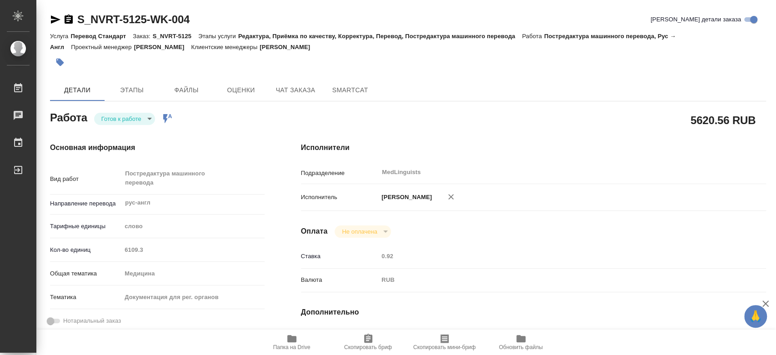
click at [284, 319] on div "Исполнители Подразделение MedLinguists ​ Исполнитель [PERSON_NAME] Не оплачена …" at bounding box center [534, 322] width 502 height 397
